Goal: Information Seeking & Learning: Learn about a topic

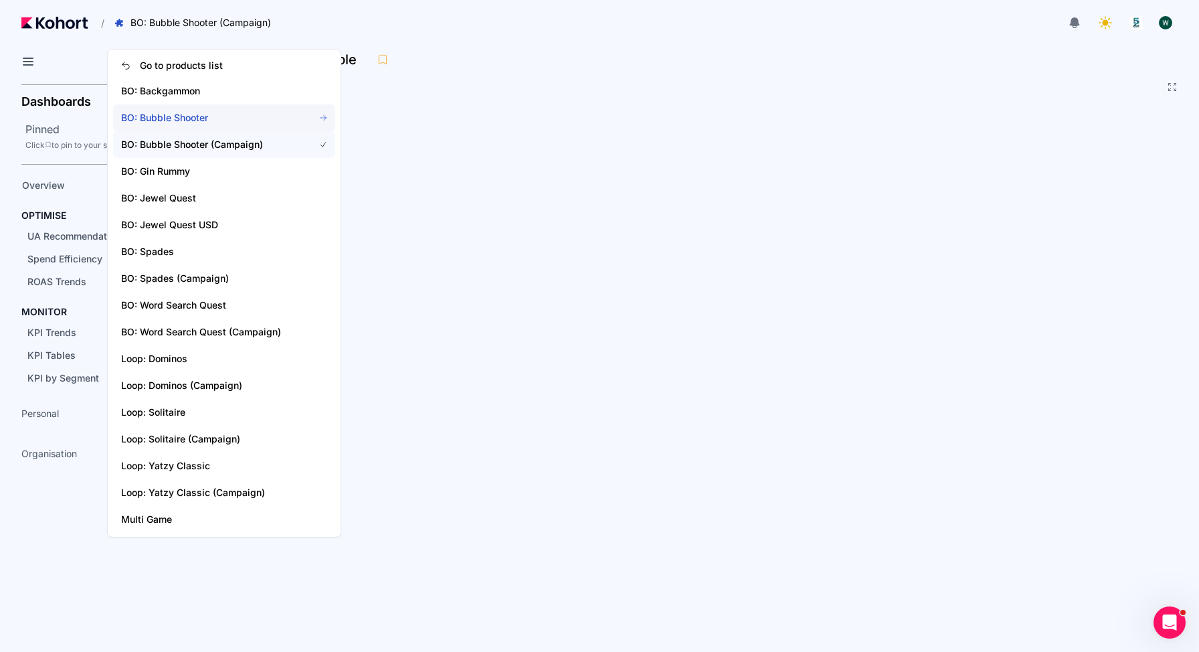
click at [168, 106] on span "BO: Bubble Shooter" at bounding box center [224, 117] width 222 height 27
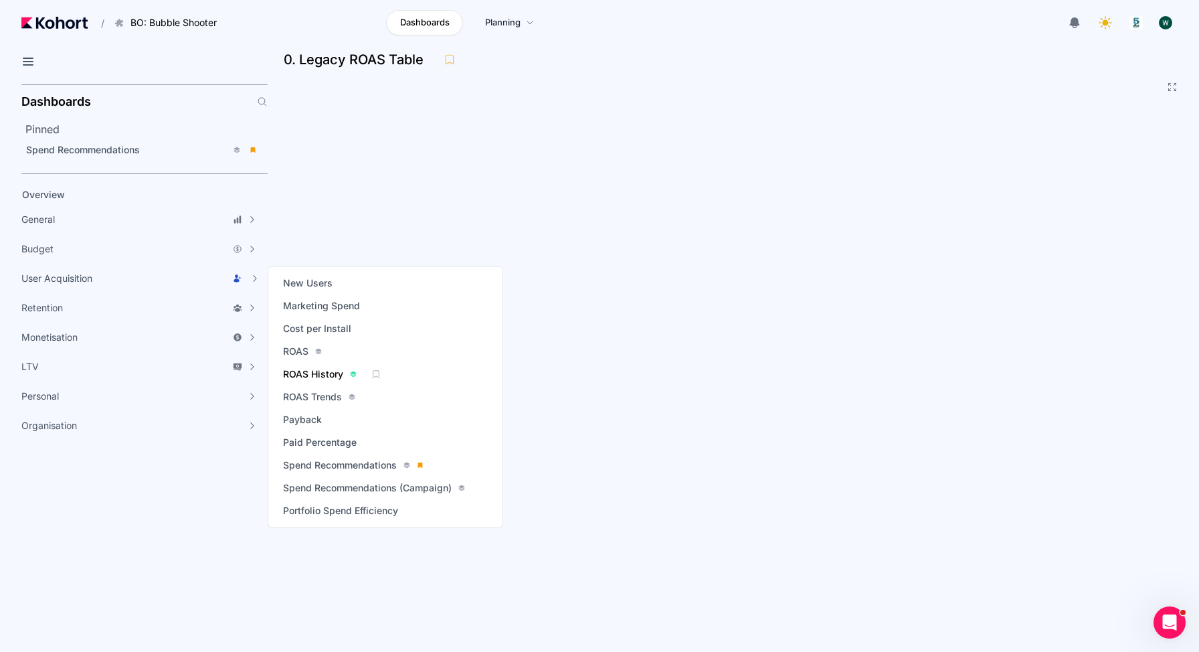
click at [327, 374] on span "ROAS History" at bounding box center [313, 373] width 60 height 13
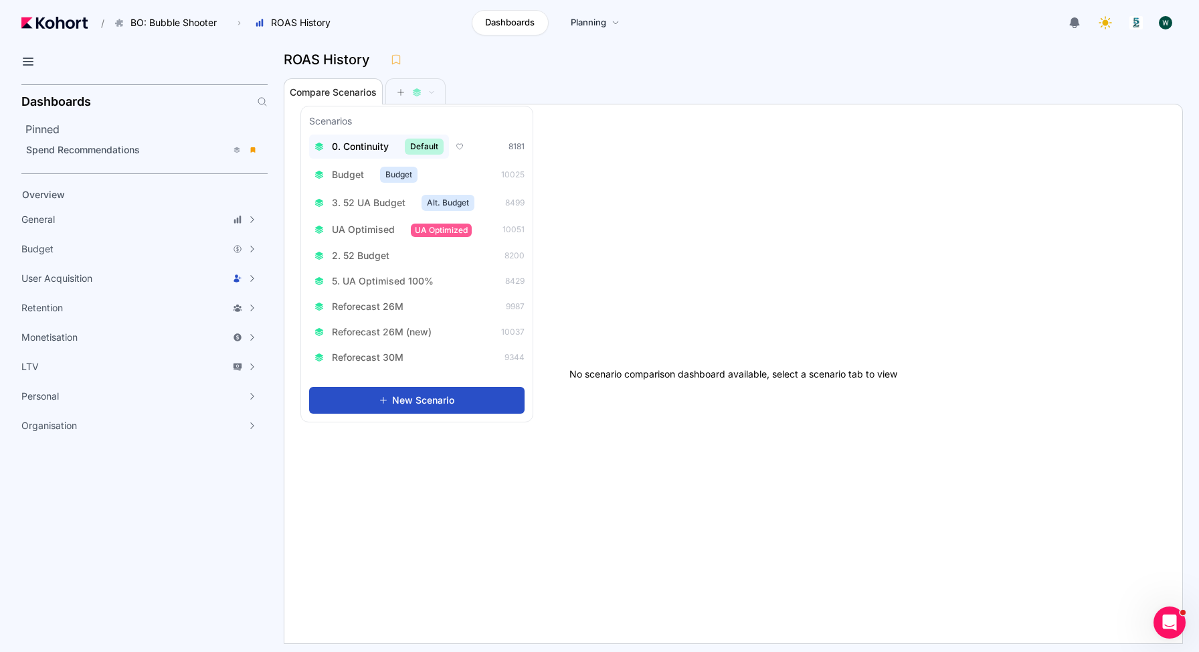
click at [349, 144] on span "0. Continuity" at bounding box center [360, 146] width 57 height 13
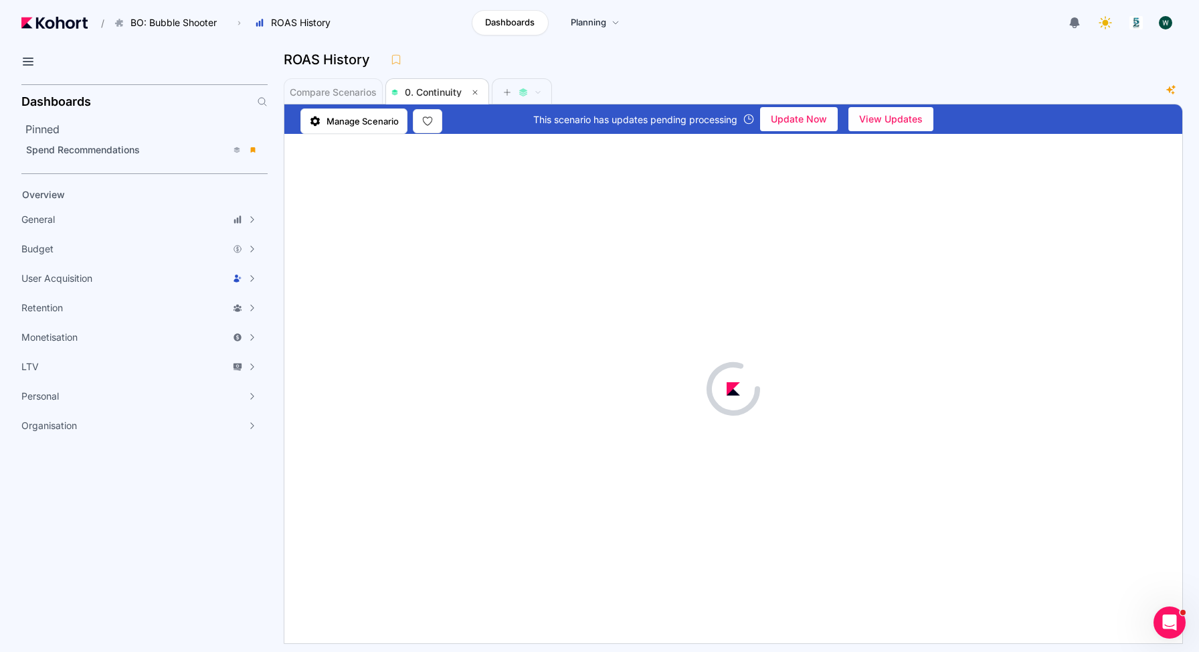
click at [739, 46] on header "/ BO: Bubble Shooter Go to products list BO: Backgammon BO: Bubble Shooter BO: …" at bounding box center [599, 25] width 1199 height 50
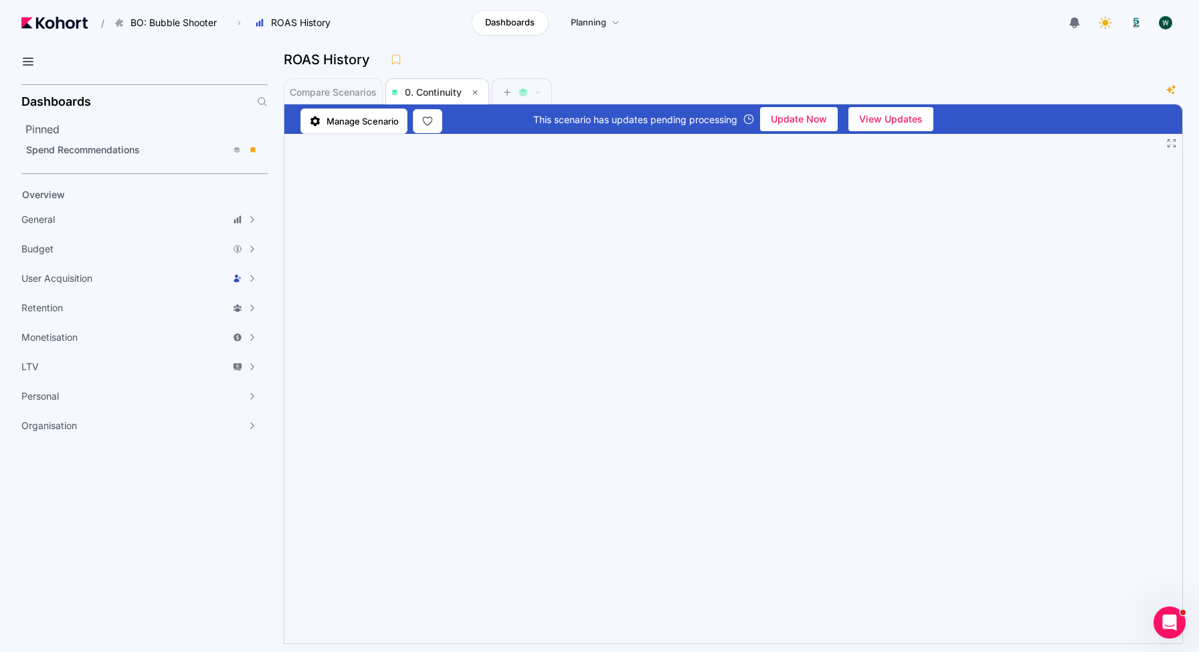
click at [1103, 68] on div "ROAS History" at bounding box center [728, 60] width 889 height 20
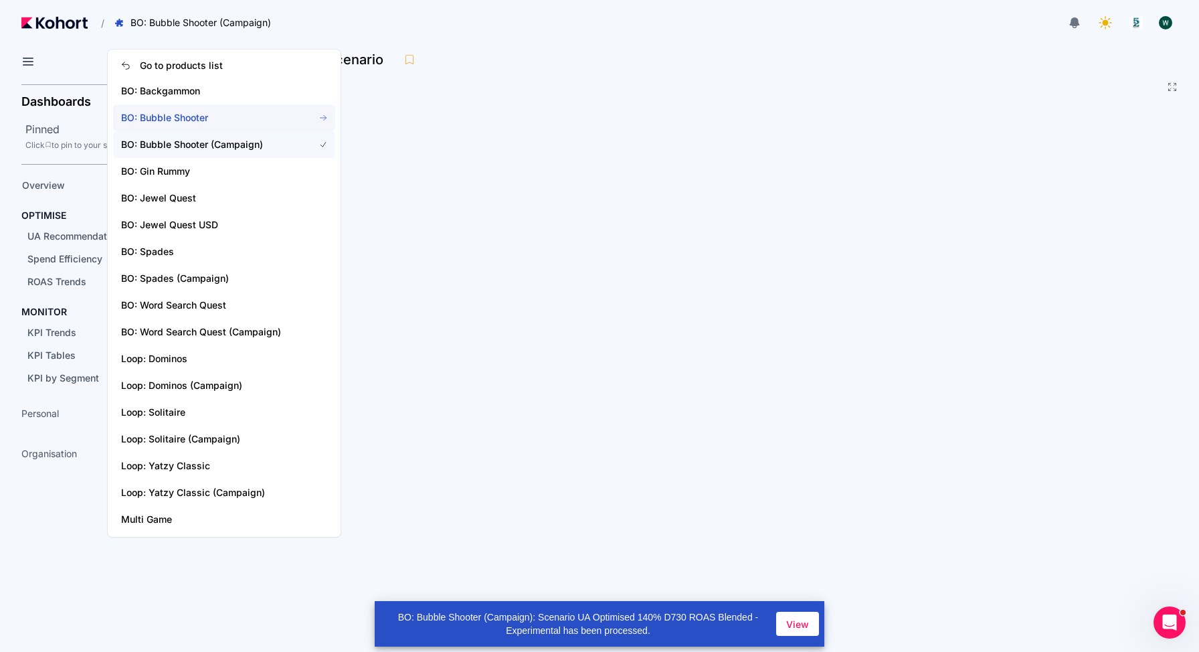
click at [172, 115] on span "BO: Bubble Shooter" at bounding box center [209, 117] width 177 height 13
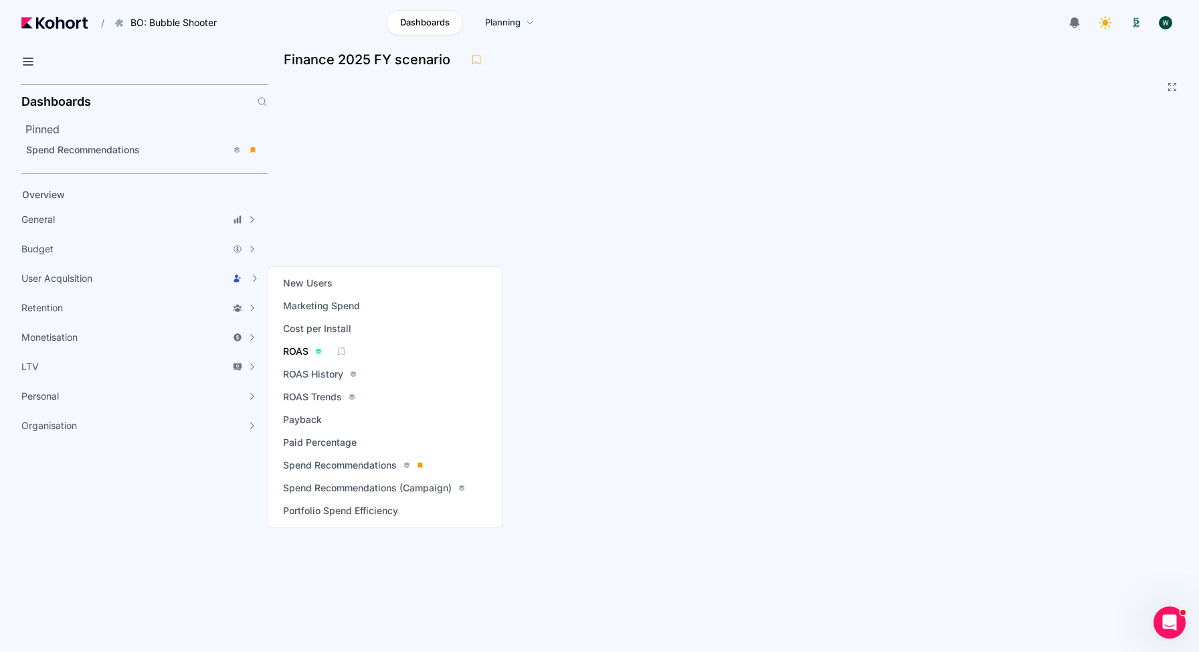
click at [292, 349] on span "ROAS" at bounding box center [295, 351] width 25 height 13
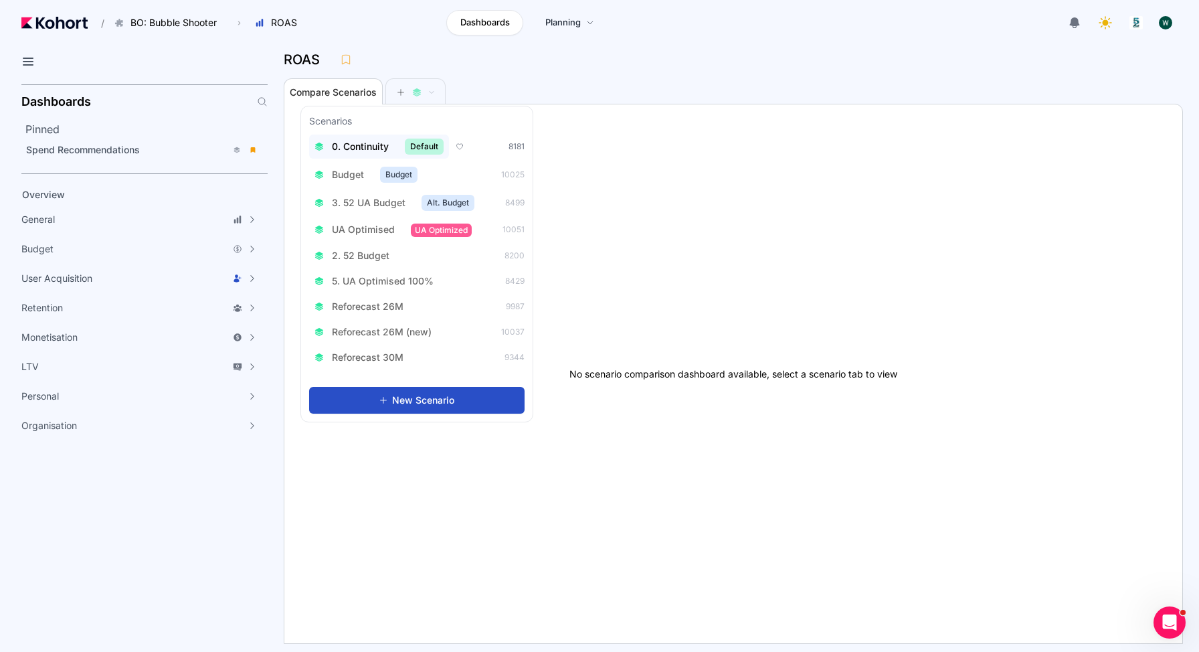
click at [365, 144] on span "0. Continuity" at bounding box center [360, 146] width 57 height 13
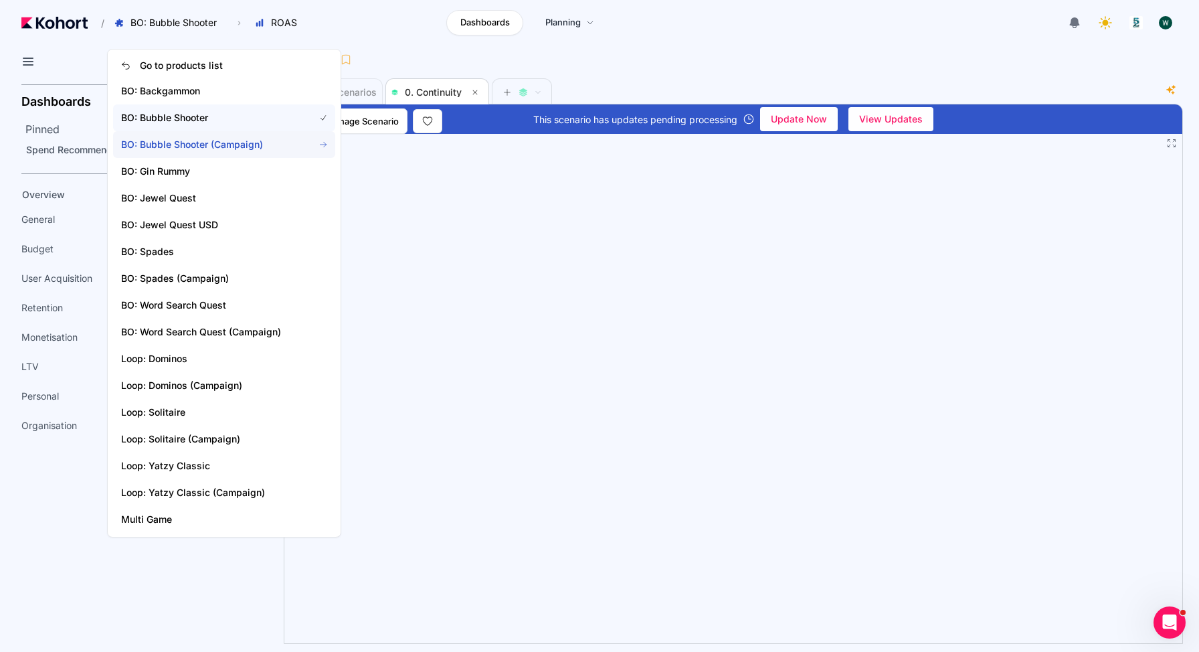
click at [211, 141] on span "BO: Bubble Shooter (Campaign)" at bounding box center [209, 144] width 177 height 13
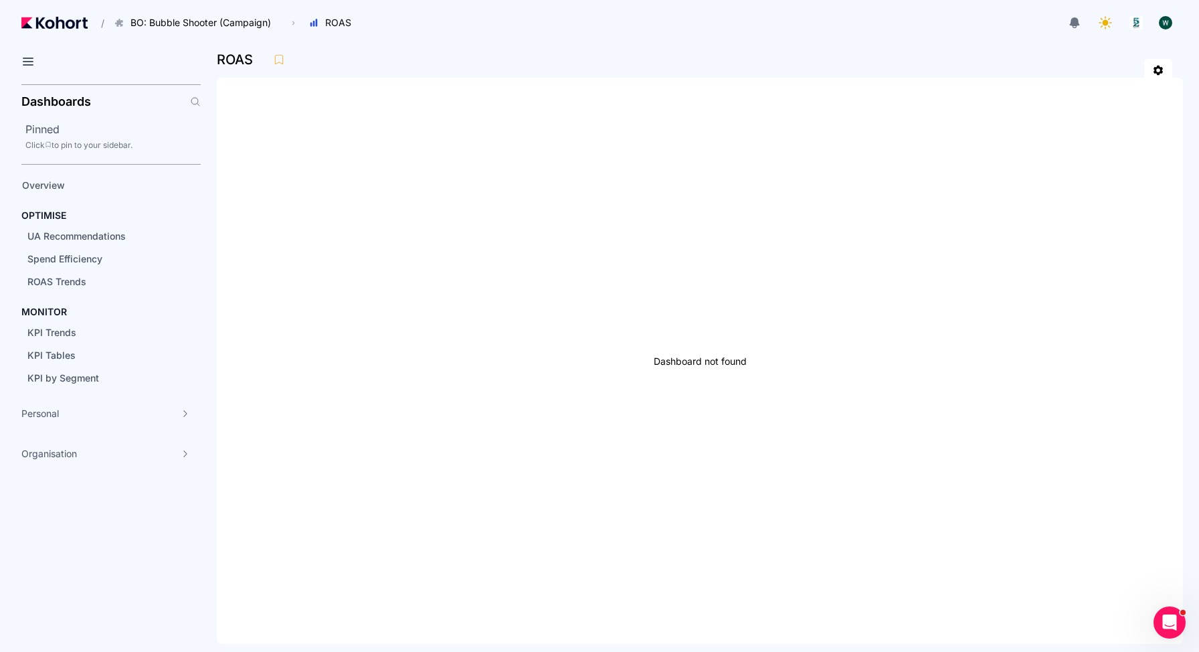
click at [515, 33] on div at bounding box center [771, 22] width 812 height 27
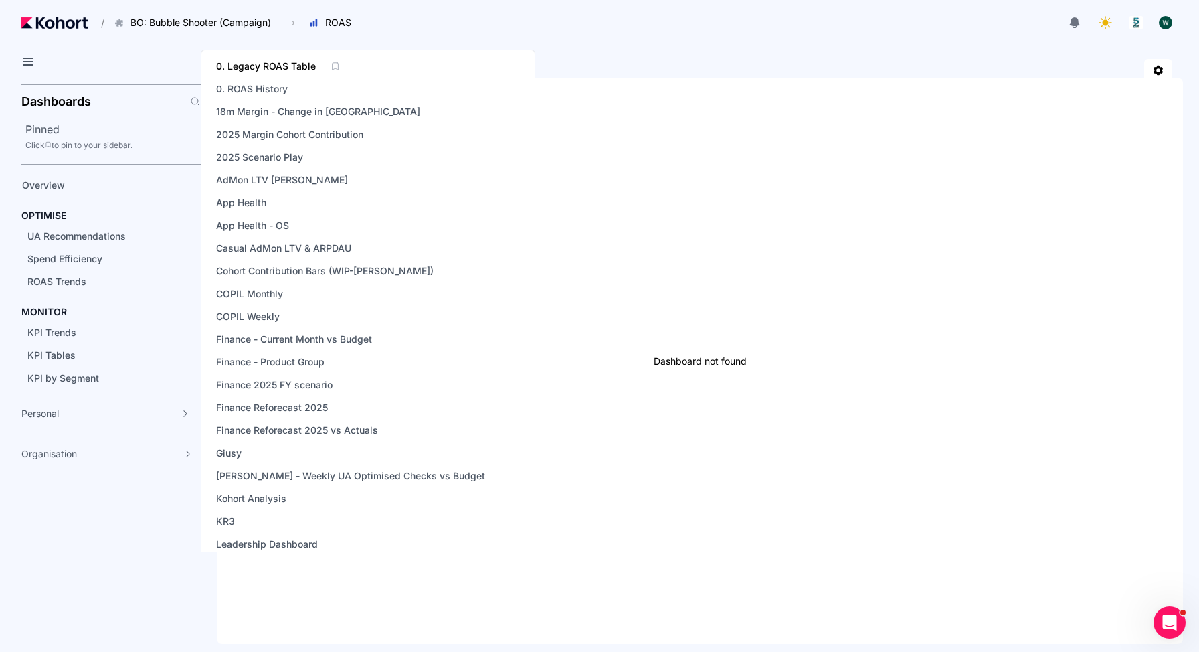
click at [290, 71] on span "0. Legacy ROAS Table" at bounding box center [266, 66] width 100 height 13
